Goal: Task Accomplishment & Management: Complete application form

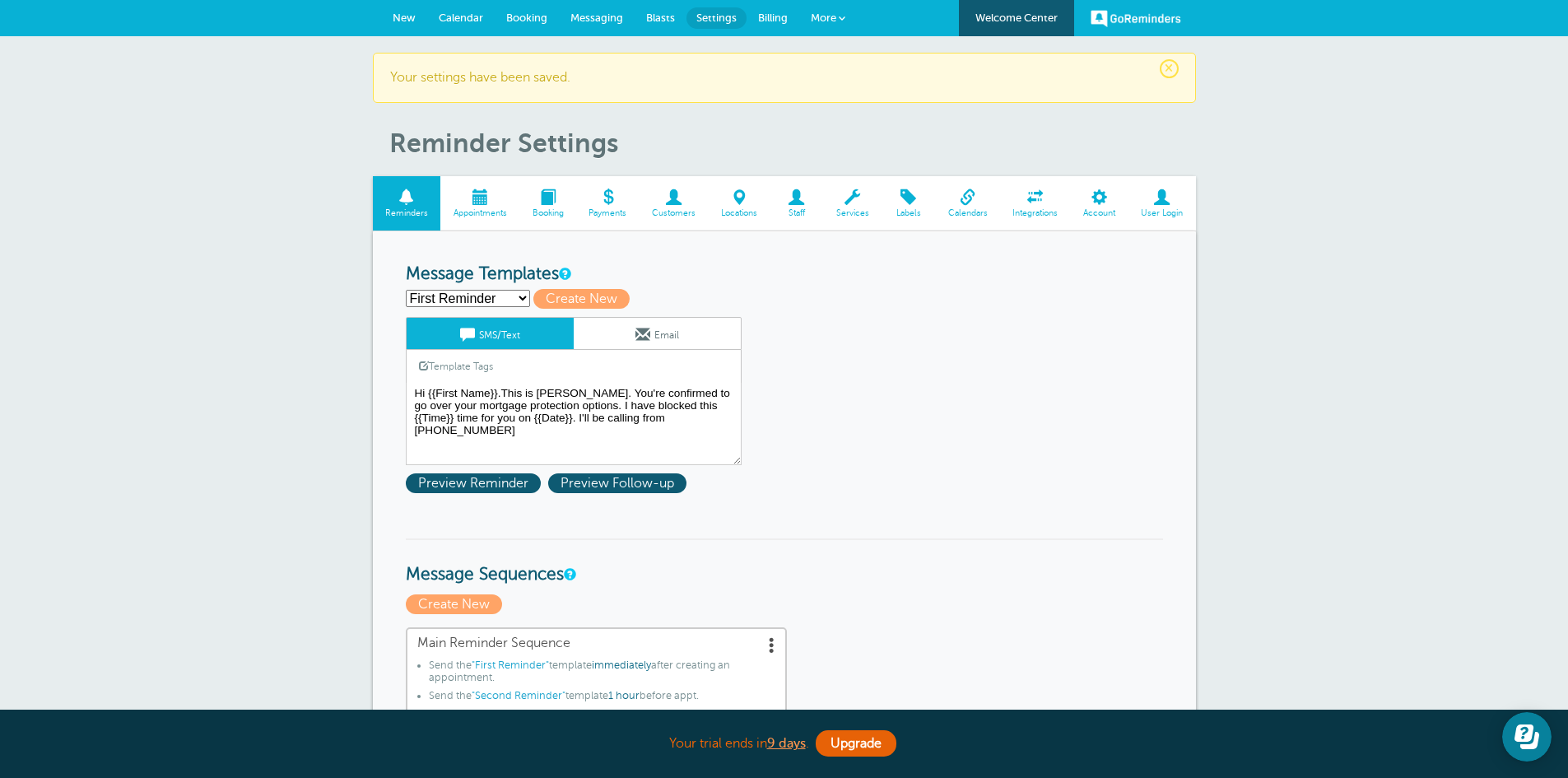
click at [404, 17] on span "New" at bounding box center [404, 17] width 23 height 12
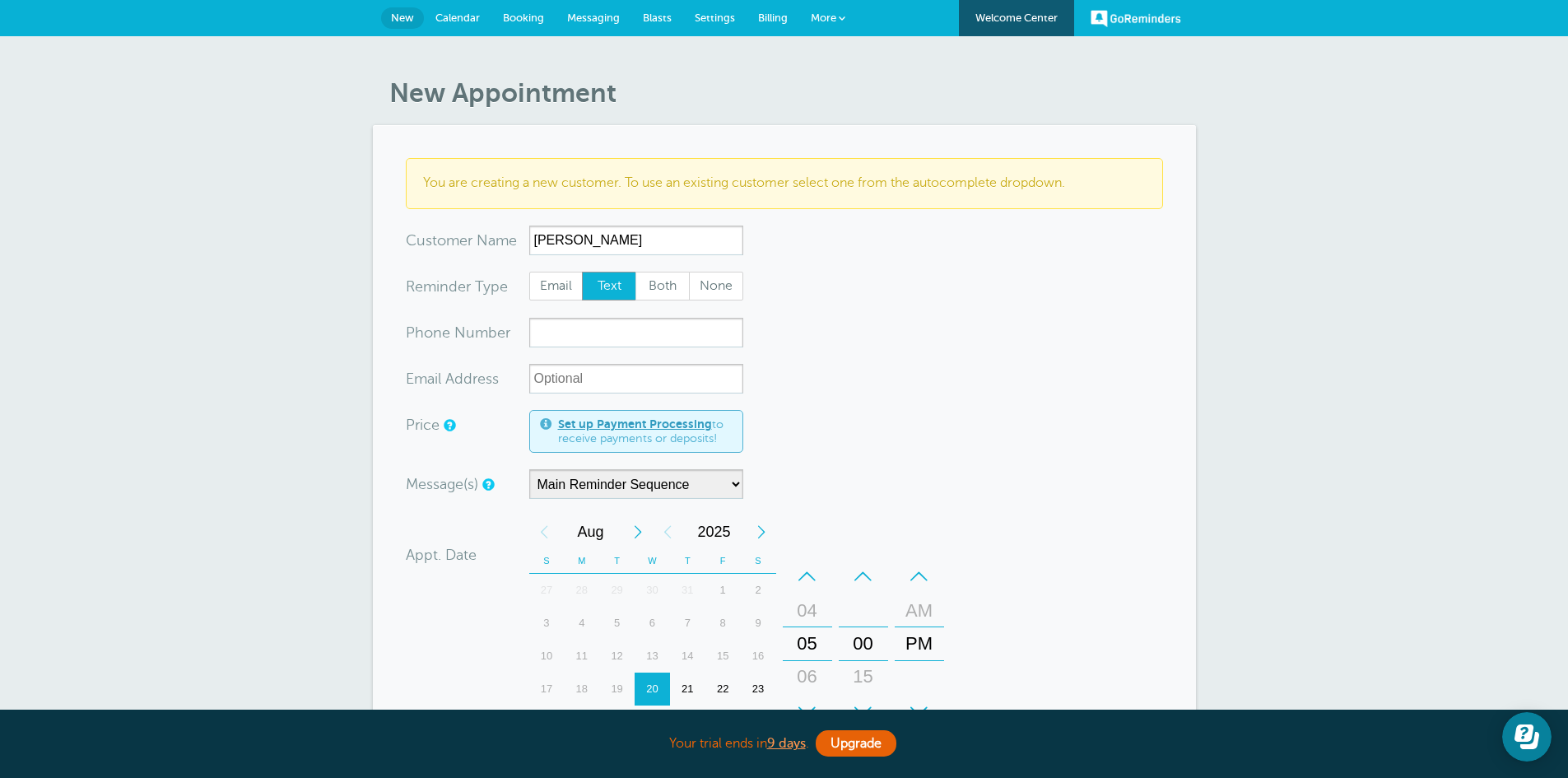
type input "Tarin"
click at [568, 329] on input "xxx-no-autofill" at bounding box center [635, 332] width 214 height 30
paste input "832) 296-4036"
click at [560, 331] on input "832) 296-4036" at bounding box center [635, 332] width 214 height 30
drag, startPoint x: 607, startPoint y: 331, endPoint x: 467, endPoint y: 344, distance: 140.6
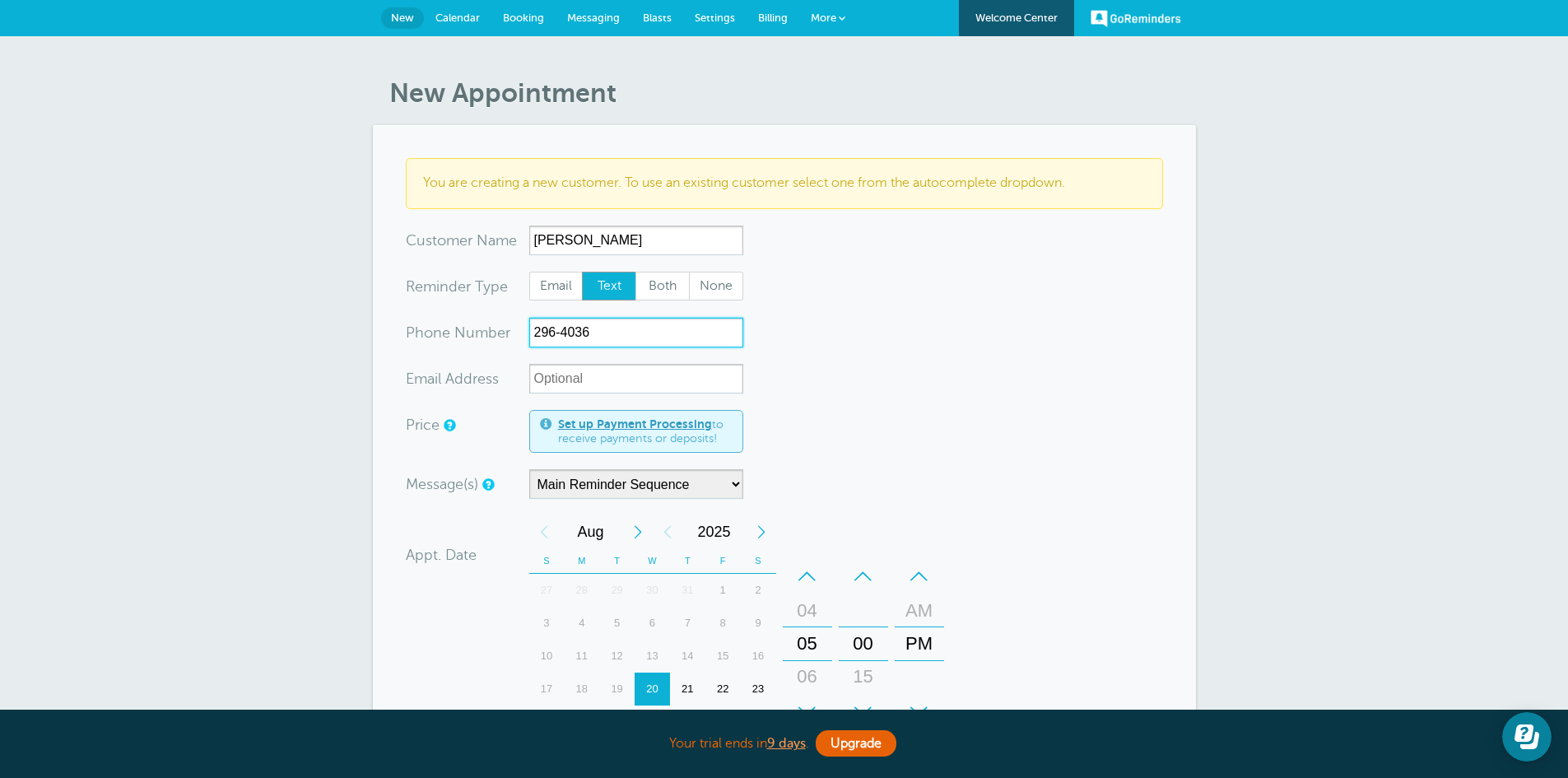
click at [467, 344] on div "xxx-no-autofill Pho ne Nu mber 296-4036" at bounding box center [574, 332] width 337 height 30
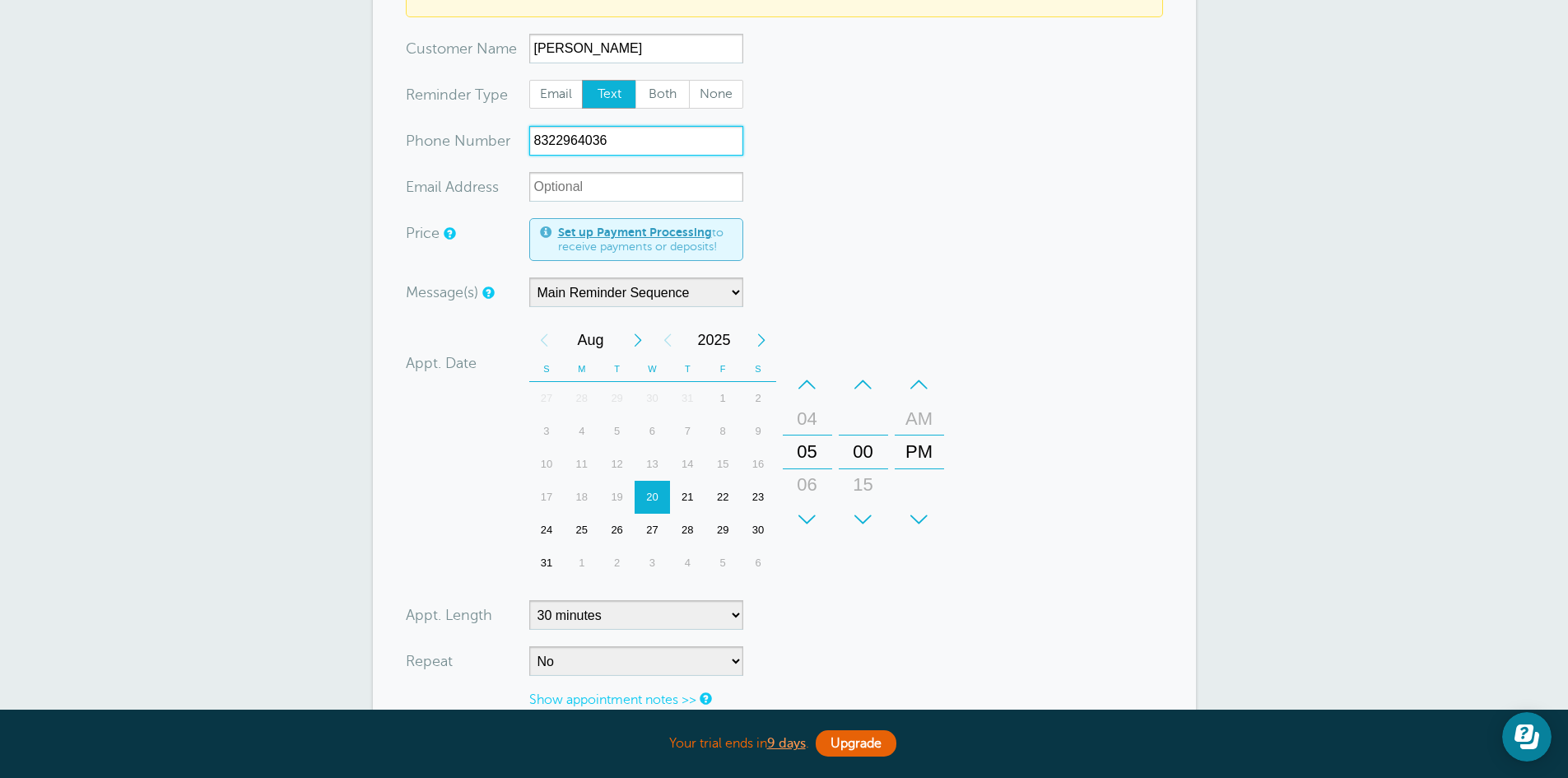
scroll to position [313, 0]
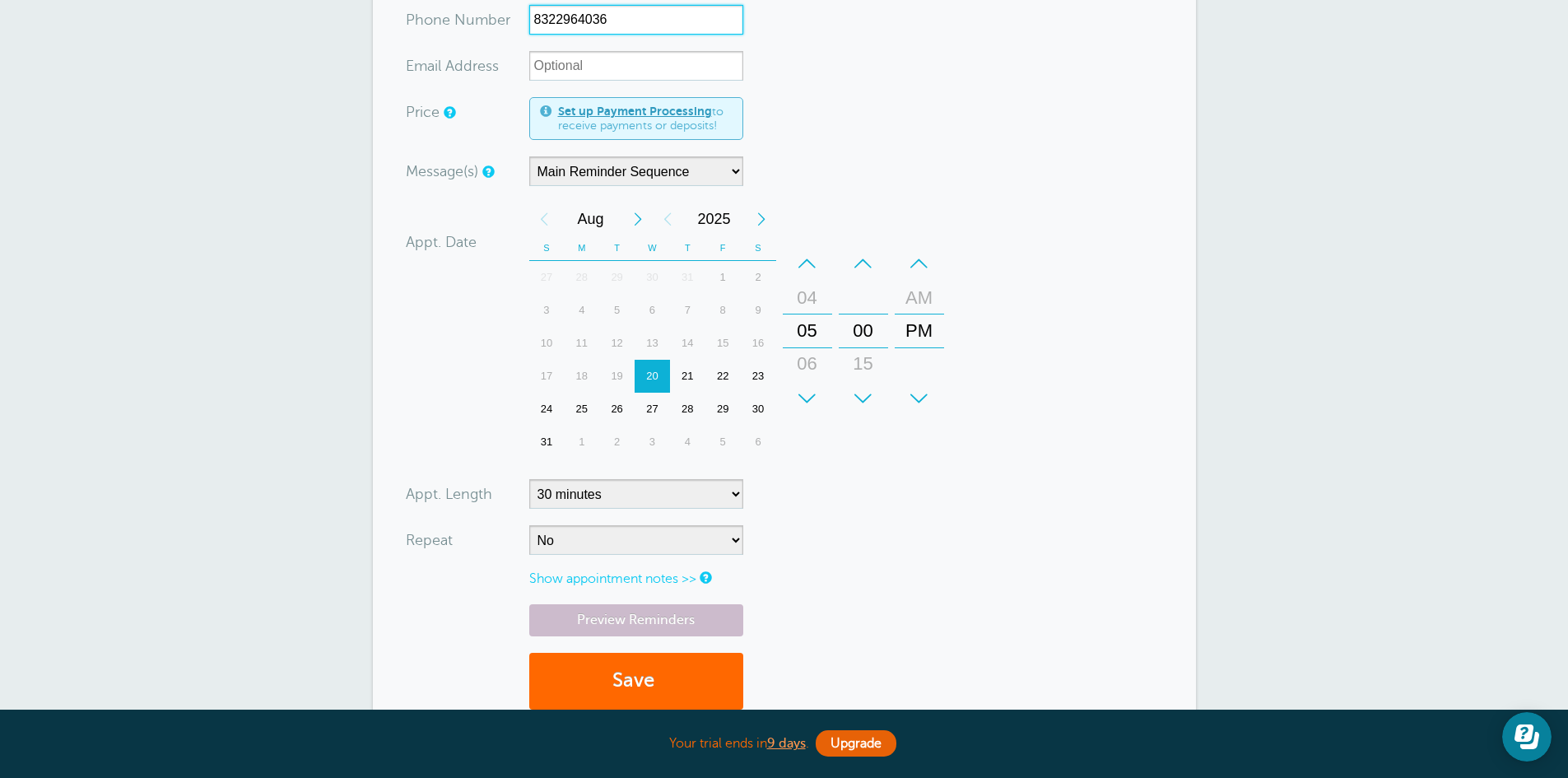
type input "8322964036"
click at [735, 492] on select "5 minutes 10 minutes 15 minutes 20 minutes 25 minutes 30 minutes 35 minutes 40 …" at bounding box center [635, 494] width 214 height 30
select select "20"
click at [529, 479] on select "5 minutes 10 minutes 15 minutes 20 minutes 25 minutes 30 minutes 35 minutes 40 …" at bounding box center [635, 494] width 214 height 30
click at [804, 257] on div "–" at bounding box center [807, 263] width 49 height 33
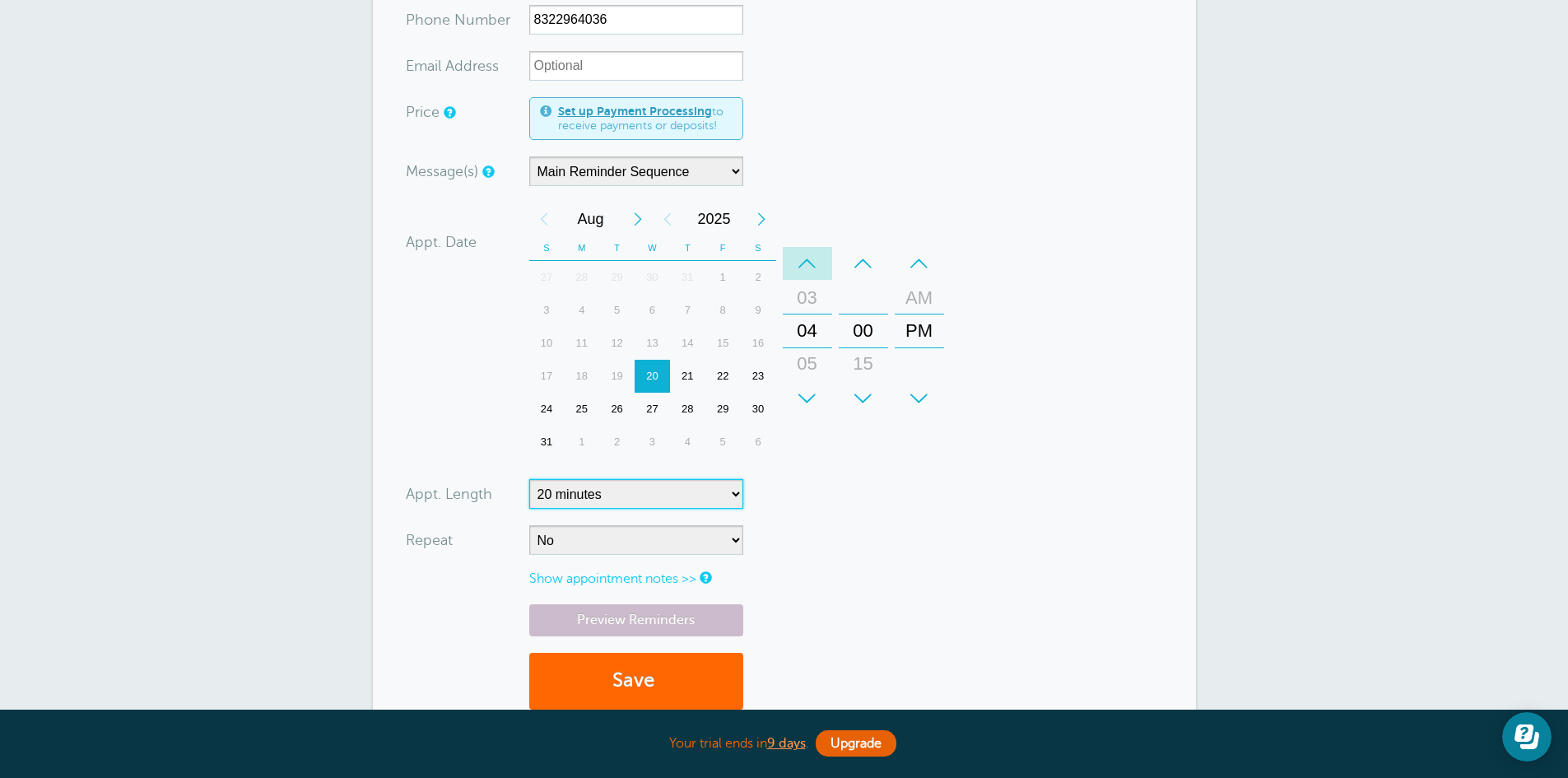
click at [804, 257] on div "–" at bounding box center [807, 263] width 49 height 33
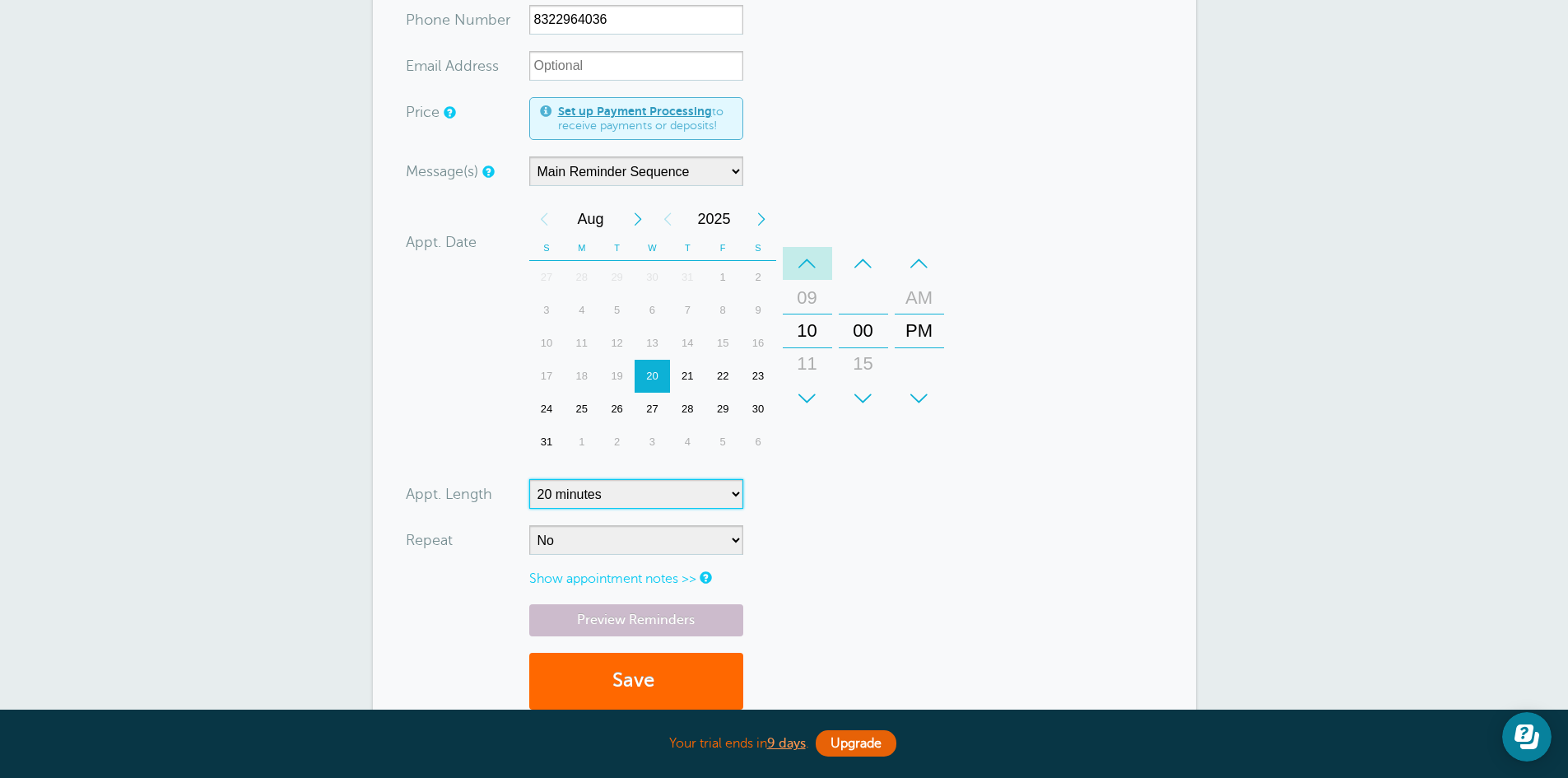
click at [804, 257] on div "–" at bounding box center [807, 263] width 49 height 33
click at [860, 256] on div "–" at bounding box center [863, 263] width 49 height 33
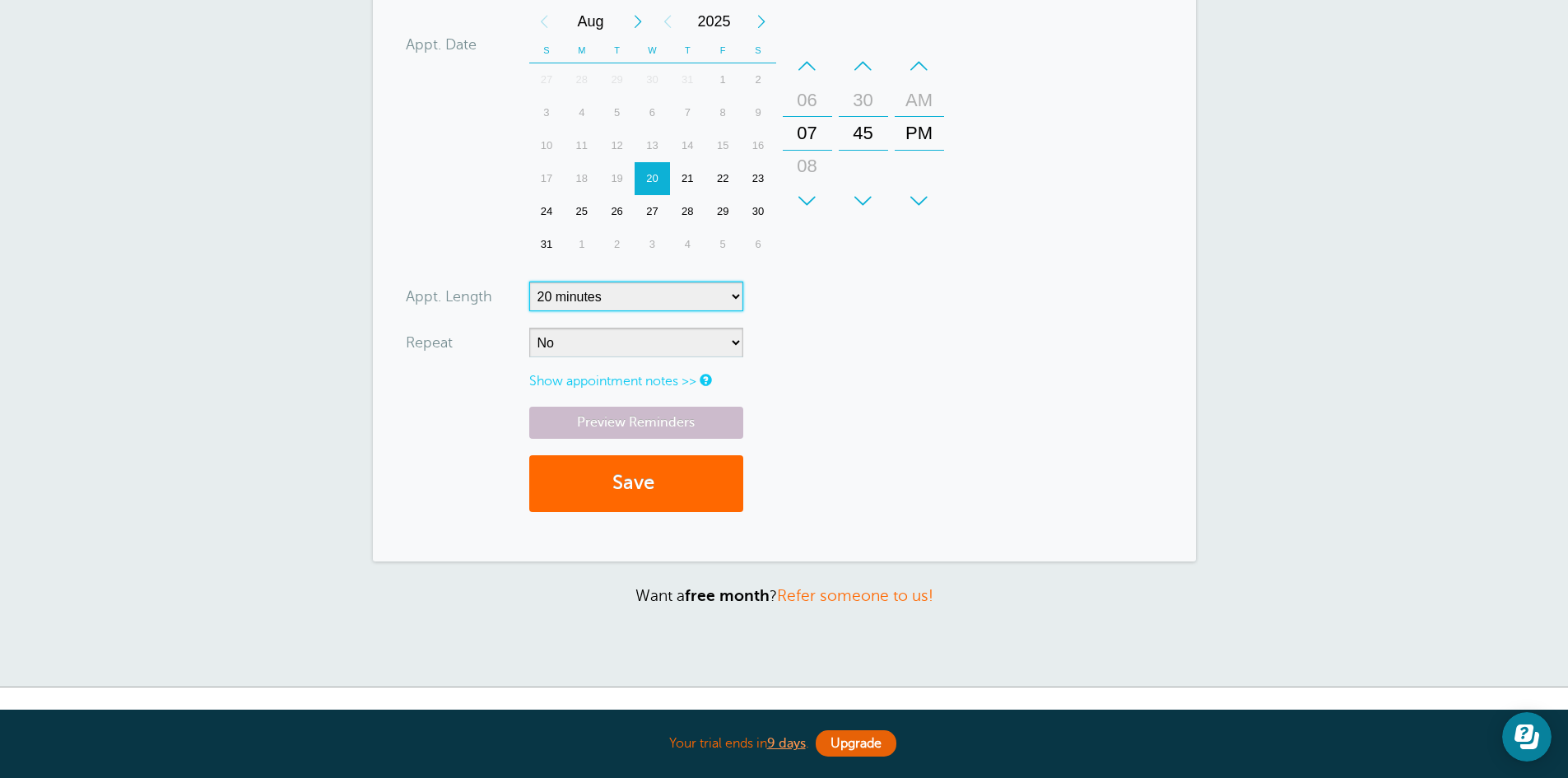
scroll to position [582, 0]
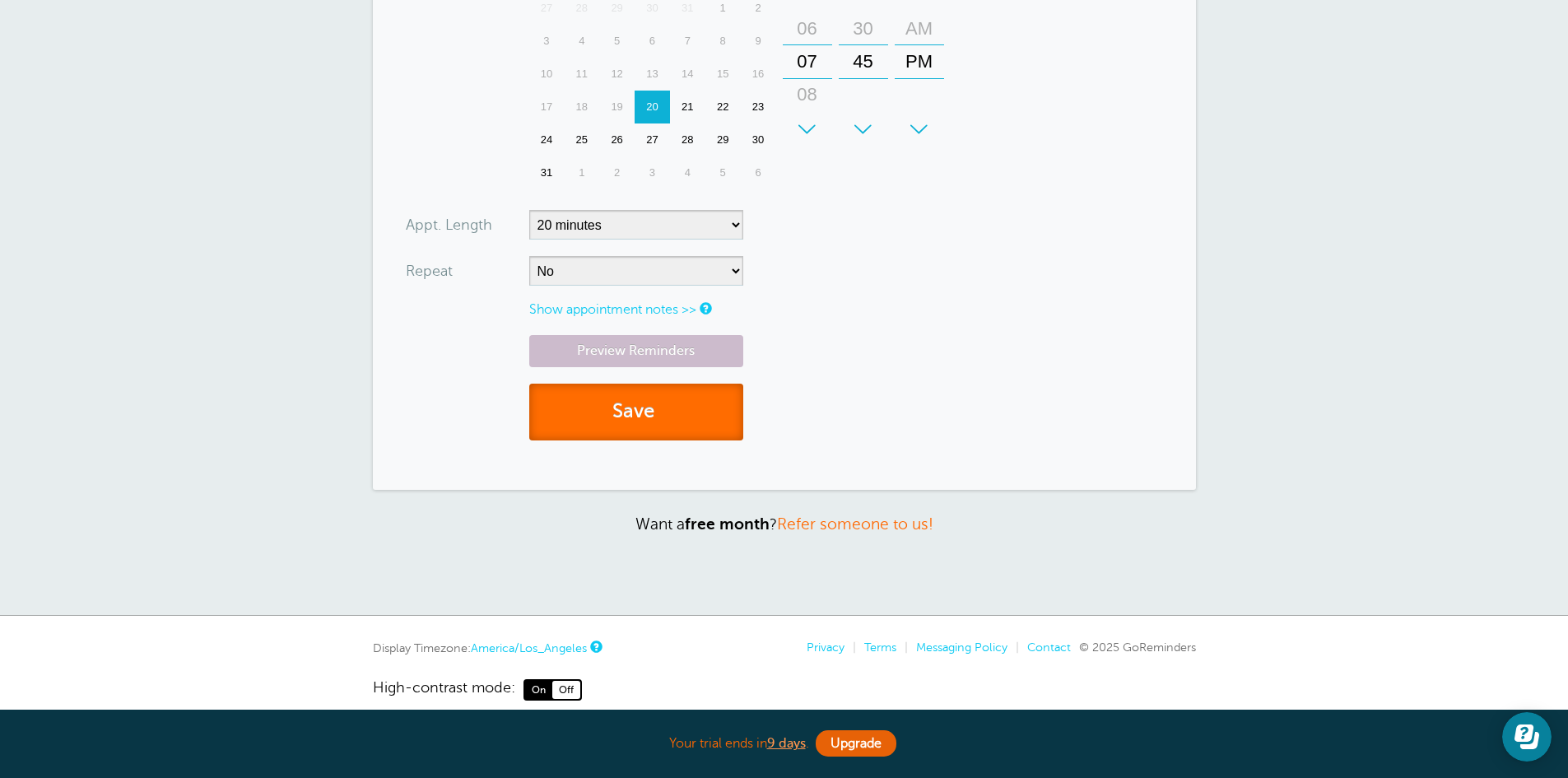
click at [630, 411] on button "Save" at bounding box center [635, 412] width 214 height 57
